Goal: Navigation & Orientation: Find specific page/section

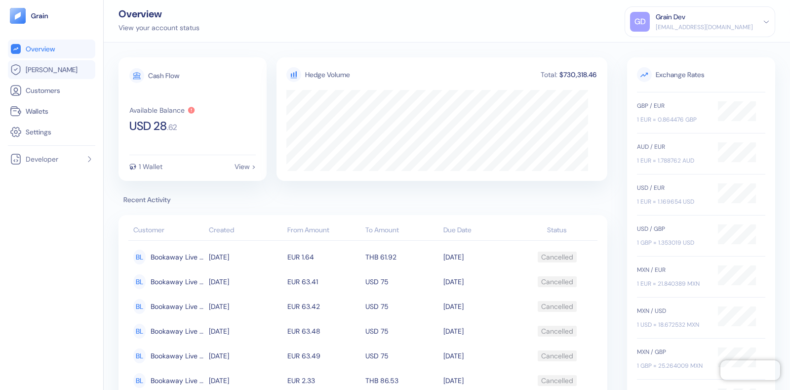
click at [32, 70] on span "Hedges" at bounding box center [52, 70] width 52 height 10
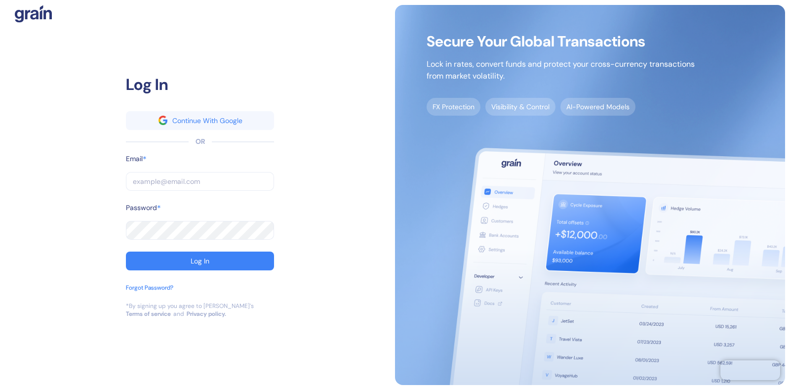
click at [157, 178] on input "text" at bounding box center [200, 181] width 148 height 19
type input "[EMAIL_ADDRESS][DOMAIN_NAME]"
